Goal: Task Accomplishment & Management: Manage account settings

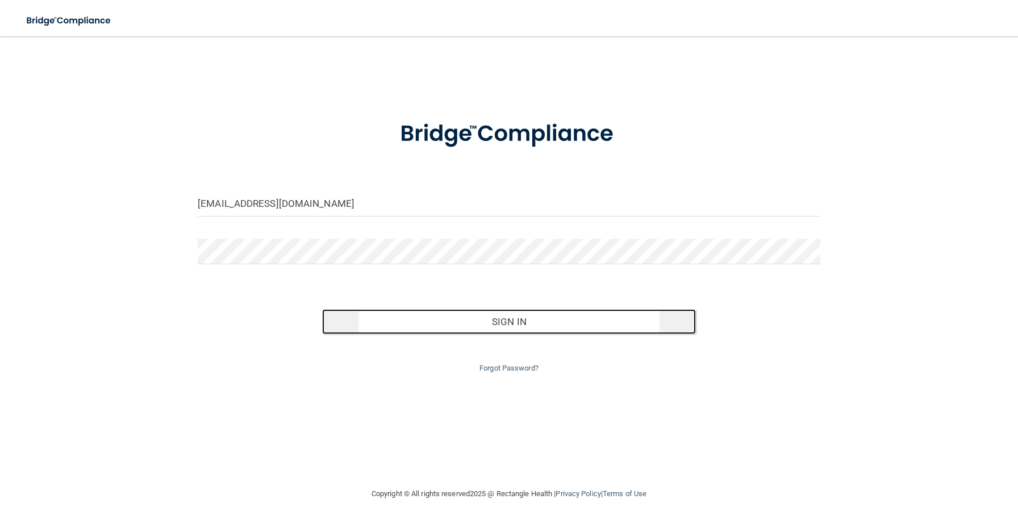
click at [508, 322] on button "Sign In" at bounding box center [508, 321] width 373 height 25
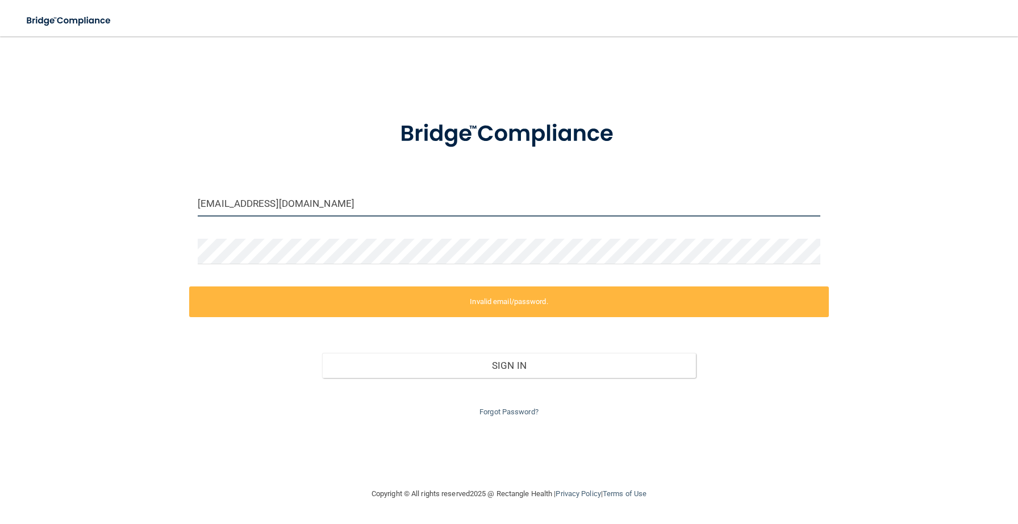
drag, startPoint x: 318, startPoint y: 207, endPoint x: 195, endPoint y: 201, distance: 122.9
click at [195, 201] on div "[EMAIL_ADDRESS][DOMAIN_NAME]" at bounding box center [509, 208] width 640 height 34
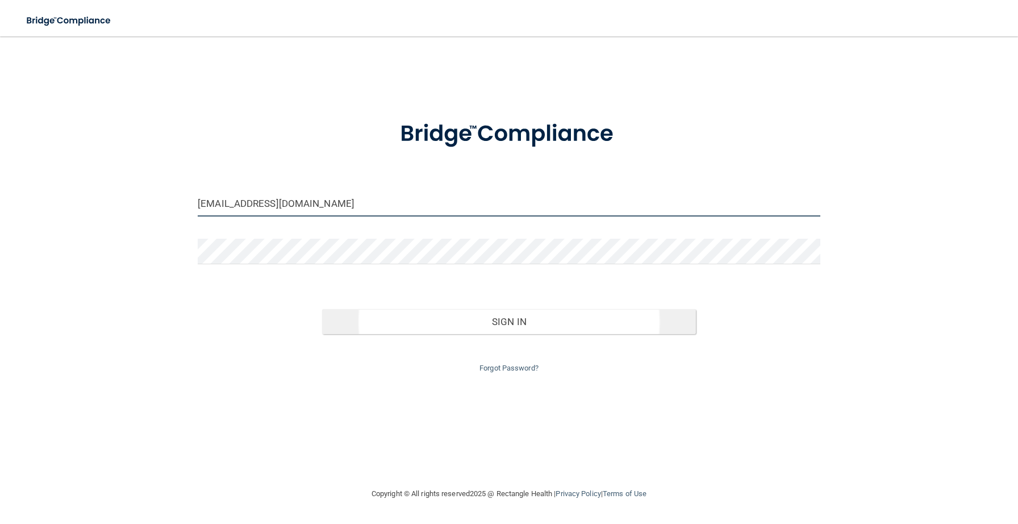
type input "[EMAIL_ADDRESS][DOMAIN_NAME]"
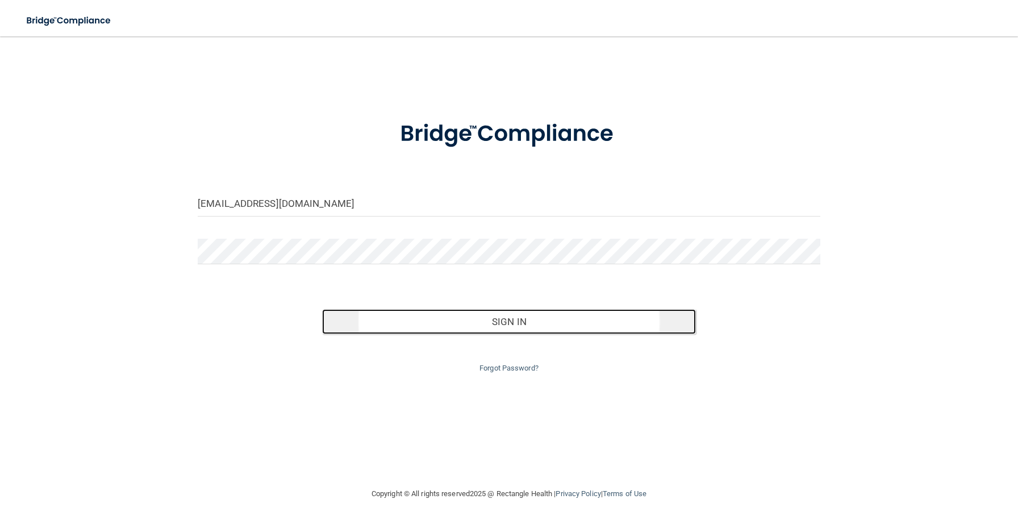
click at [500, 318] on button "Sign In" at bounding box center [508, 321] width 373 height 25
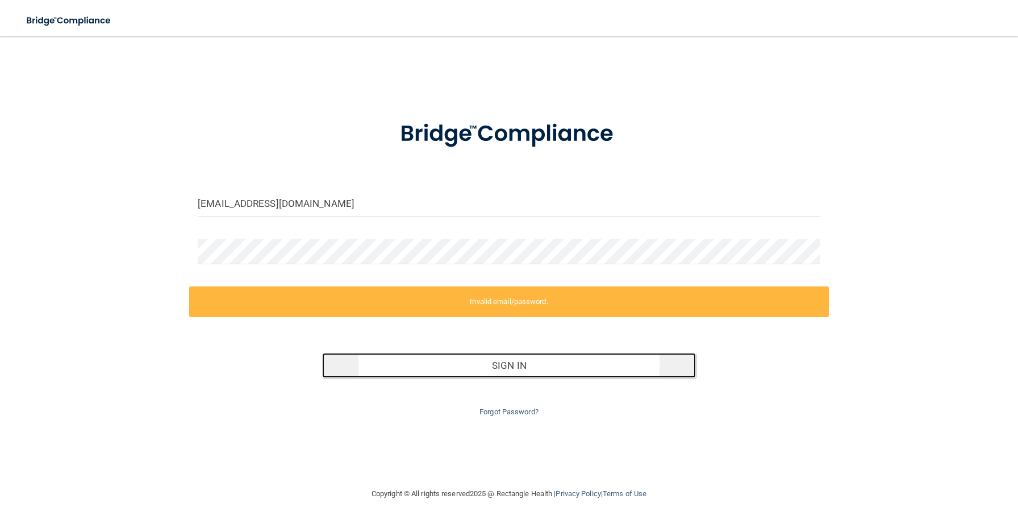
click at [506, 370] on button "Sign In" at bounding box center [508, 365] width 373 height 25
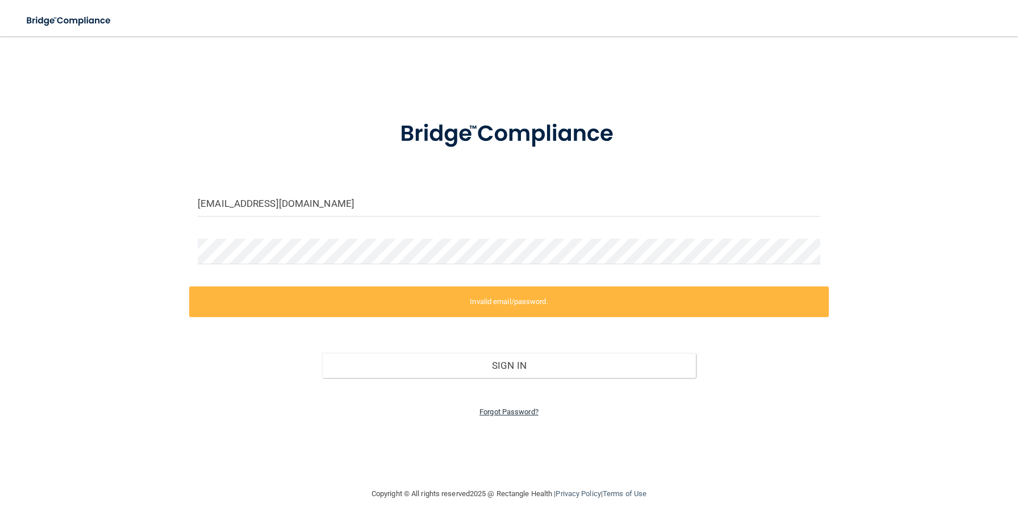
click at [509, 412] on link "Forgot Password?" at bounding box center [509, 411] width 59 height 9
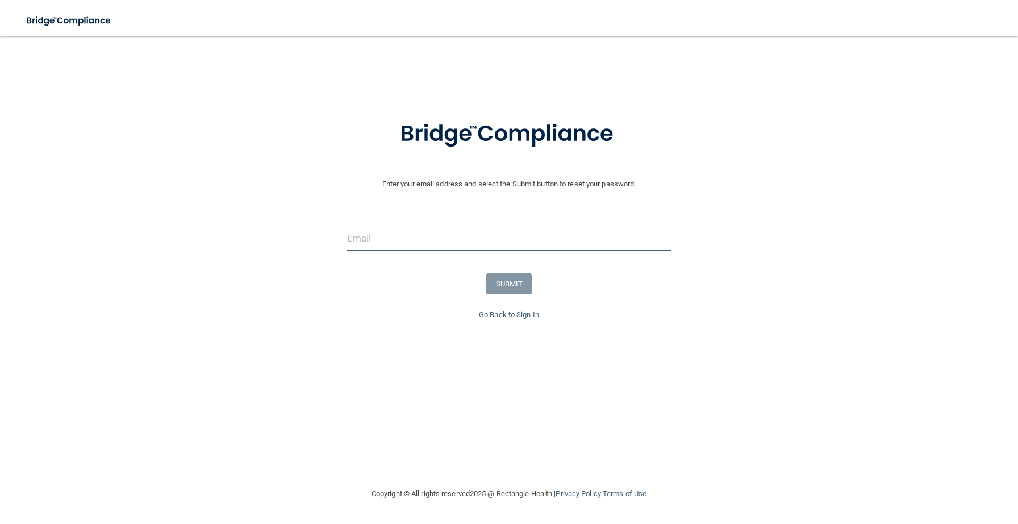
click at [574, 239] on input "email" at bounding box center [509, 239] width 325 height 26
type input "[EMAIL_ADDRESS][DOMAIN_NAME]"
click at [519, 290] on button "SUBMIT" at bounding box center [509, 283] width 46 height 21
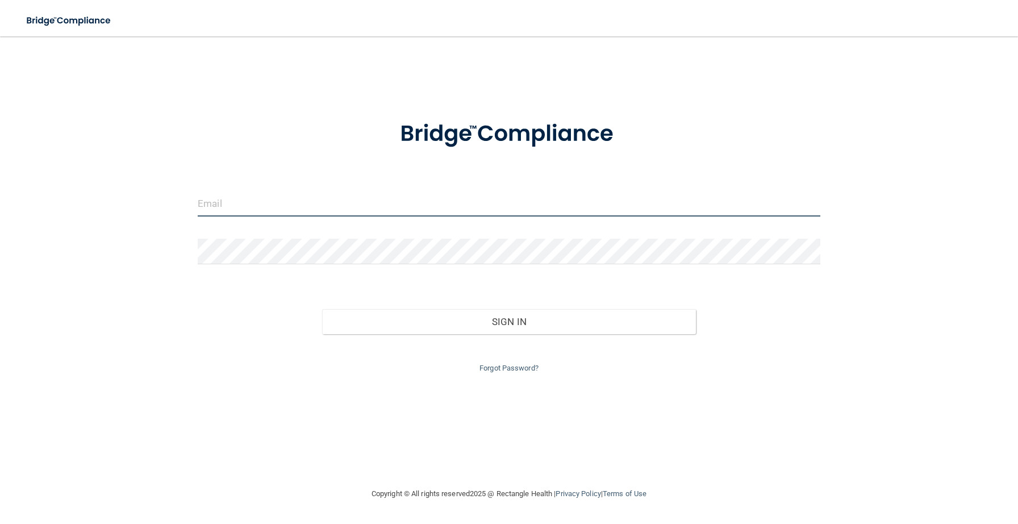
type input "[EMAIL_ADDRESS][DOMAIN_NAME]"
click at [436, 203] on input "[EMAIL_ADDRESS][DOMAIN_NAME]" at bounding box center [509, 204] width 623 height 26
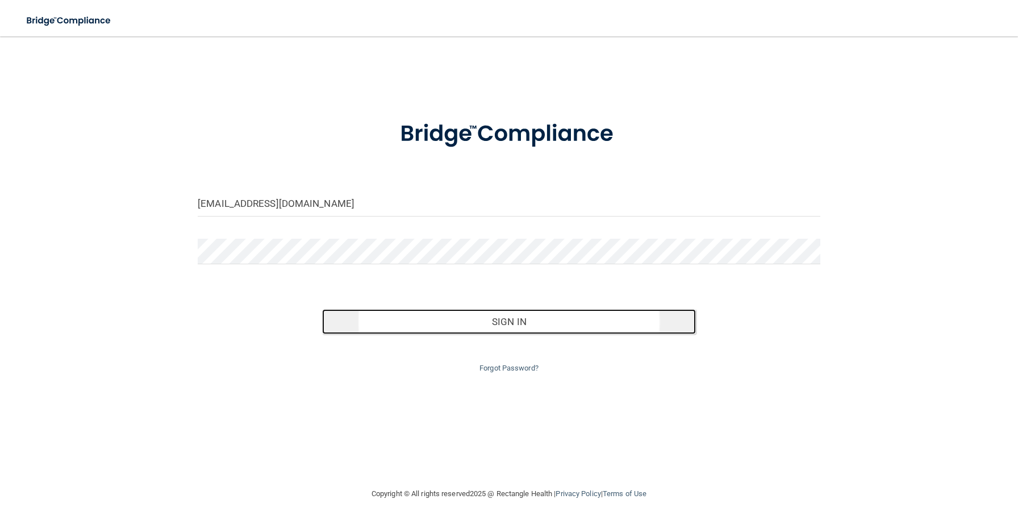
click at [508, 323] on button "Sign In" at bounding box center [508, 321] width 373 height 25
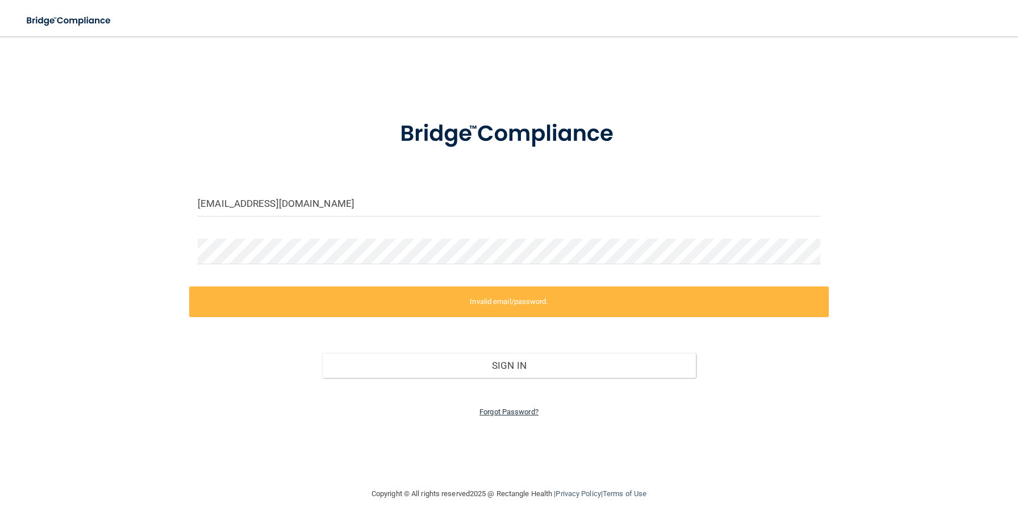
click at [509, 412] on link "Forgot Password?" at bounding box center [509, 411] width 59 height 9
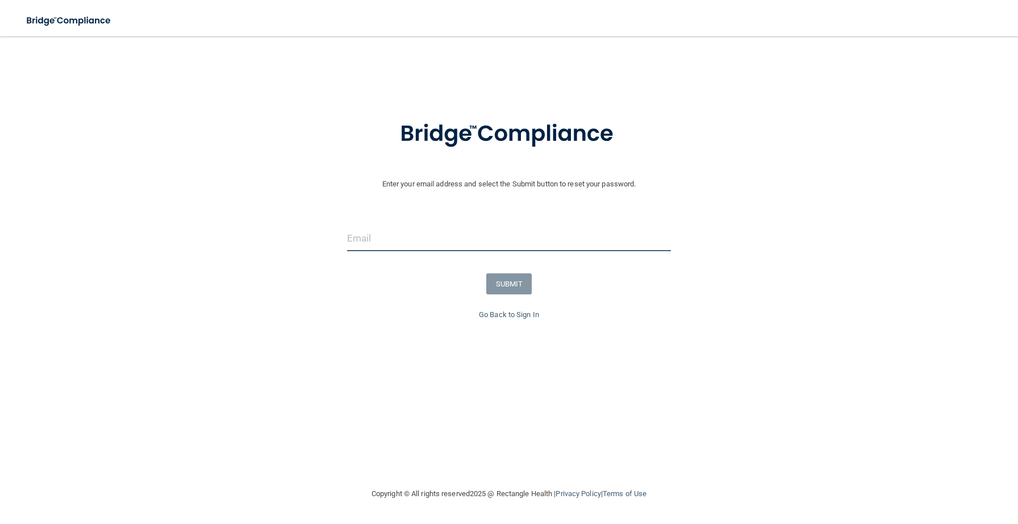
click at [369, 236] on input "email" at bounding box center [509, 239] width 325 height 26
type input "[EMAIL_ADDRESS][DOMAIN_NAME]"
click at [516, 282] on button "SUBMIT" at bounding box center [509, 283] width 46 height 21
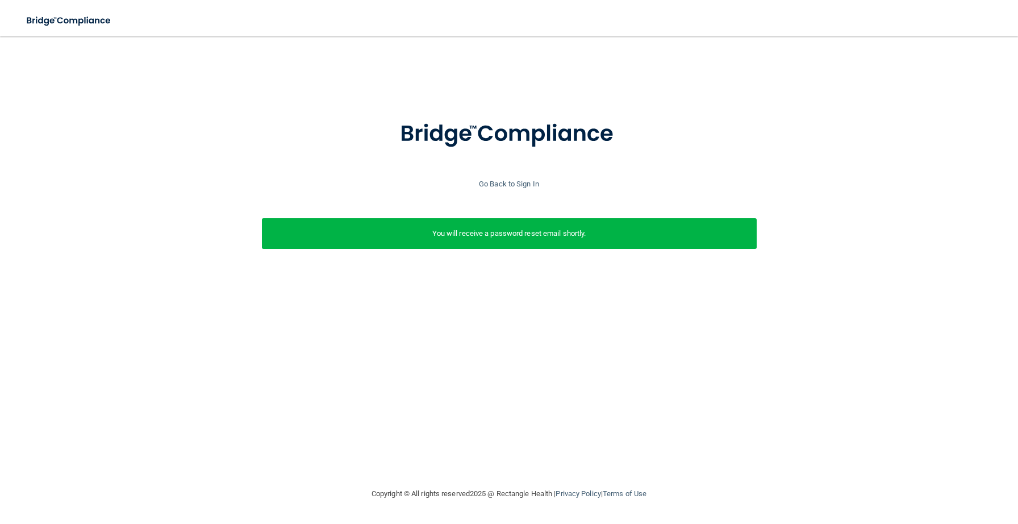
click at [640, 415] on div "Enter your email address and select the Submit button to reset your password. j…" at bounding box center [509, 262] width 973 height 428
